Goal: Task Accomplishment & Management: Manage account settings

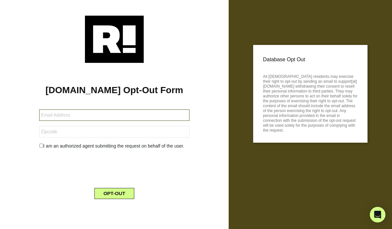
click at [67, 116] on input "text" at bounding box center [114, 115] width 150 height 11
paste input "[EMAIL_ADDRESS][DOMAIN_NAME]"
type input "[EMAIL_ADDRESS][DOMAIN_NAME]"
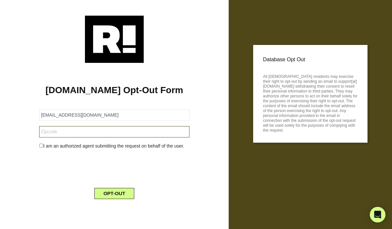
click at [128, 133] on input "text" at bounding box center [114, 131] width 150 height 11
paste input "45011"
type input "45011"
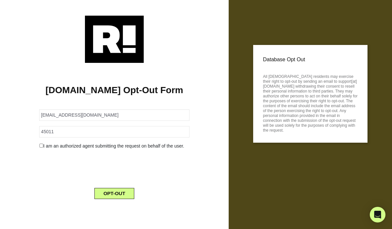
click at [42, 145] on input "checkbox" at bounding box center [41, 146] width 4 height 4
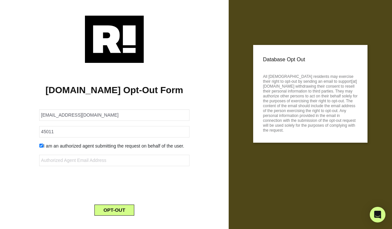
drag, startPoint x: 40, startPoint y: 146, endPoint x: 46, endPoint y: 155, distance: 11.3
click at [40, 146] on input "checkbox" at bounding box center [41, 146] width 4 height 4
checkbox input "false"
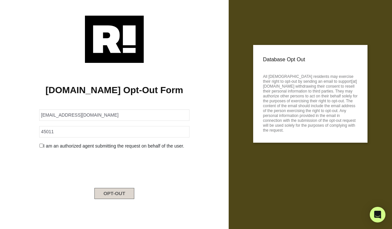
click at [117, 197] on button "OPT-OUT" at bounding box center [114, 193] width 40 height 11
